Goal: Check status: Check status

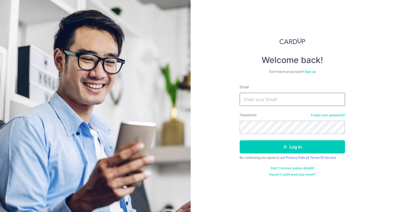
type input "[EMAIL_ADDRESS][PERSON_NAME][DOMAIN_NAME]"
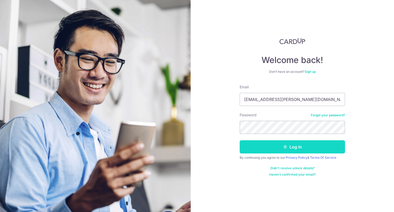
click at [272, 150] on button "Log in" at bounding box center [291, 146] width 105 height 13
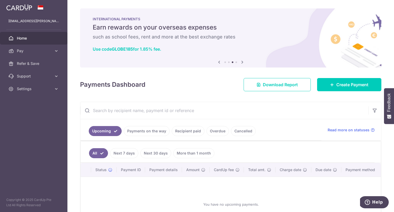
click at [182, 137] on ul "Upcoming Payments on the way Recipient paid Overdue Cancelled" at bounding box center [200, 129] width 241 height 21
click at [179, 129] on link "Recipient paid" at bounding box center [188, 131] width 33 height 10
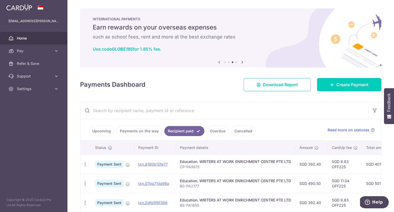
scroll to position [99, 0]
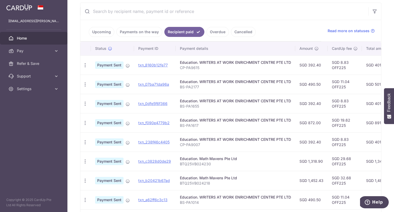
click at [179, 125] on td "Education. WRITERS AT WORK ENRICHMENT CENTRE PTE LTD BS-PA1617" at bounding box center [235, 122] width 119 height 19
drag, startPoint x: 180, startPoint y: 126, endPoint x: 198, endPoint y: 126, distance: 18.7
click at [198, 126] on p "BS-PA1617" at bounding box center [235, 125] width 111 height 5
copy p "BS-PA1617"
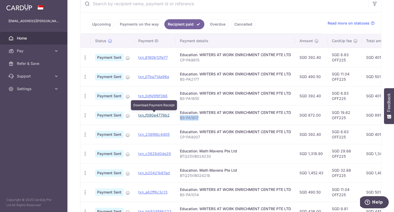
click at [154, 114] on link "txn_f090e4779b2" at bounding box center [153, 115] width 31 height 4
